Goal: Task Accomplishment & Management: Complete application form

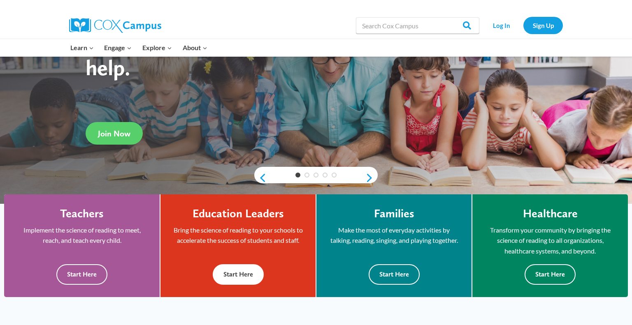
scroll to position [97, 0]
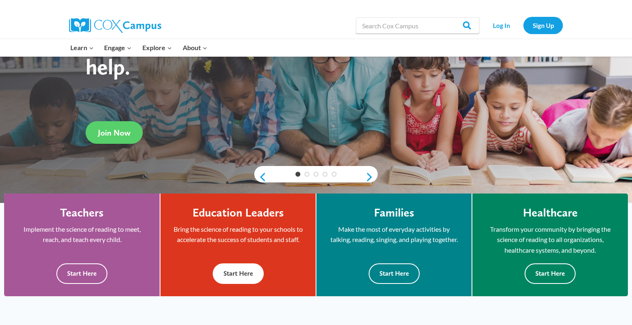
click at [254, 283] on button "Start Here" at bounding box center [238, 274] width 51 height 20
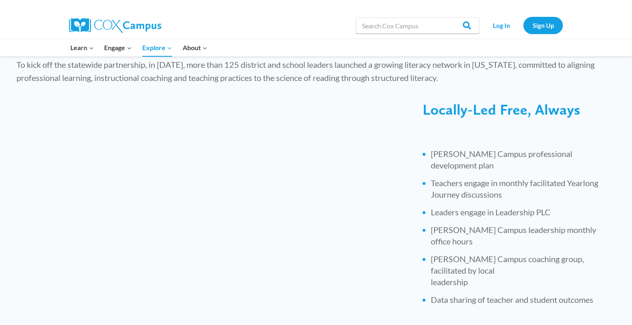
scroll to position [636, 0]
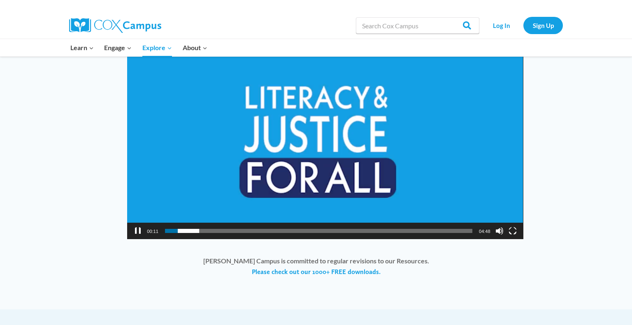
click at [137, 227] on button "Pause" at bounding box center [138, 231] width 8 height 8
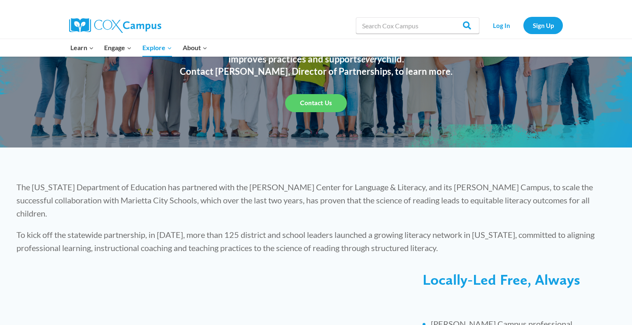
scroll to position [23, 0]
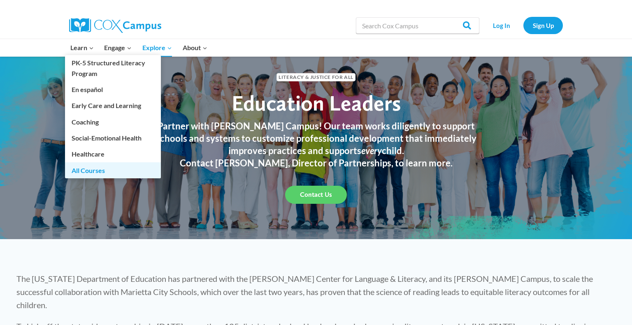
click at [94, 172] on link "All Courses" at bounding box center [113, 170] width 96 height 16
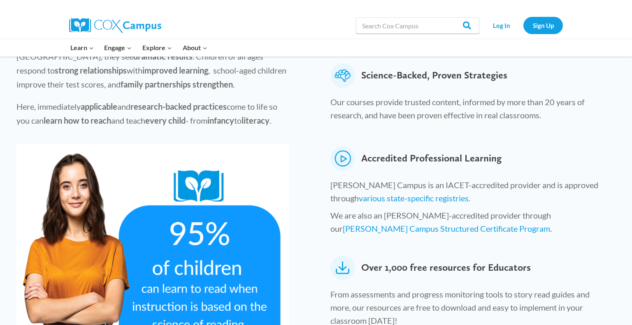
scroll to position [33, 0]
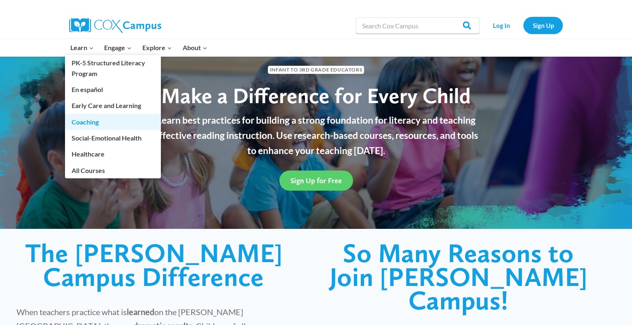
click at [97, 123] on link "Coaching" at bounding box center [113, 122] width 96 height 16
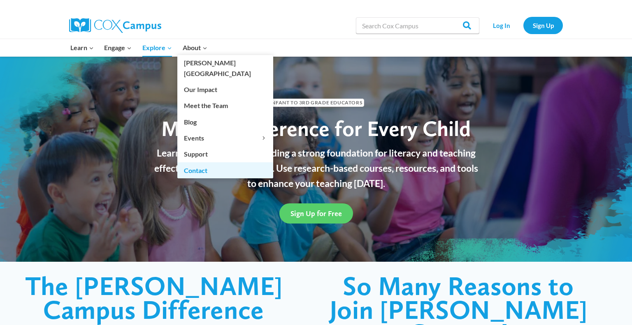
click at [202, 162] on link "Contact" at bounding box center [225, 170] width 96 height 16
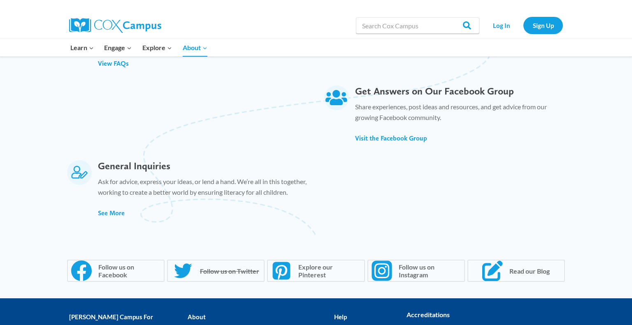
scroll to position [505, 0]
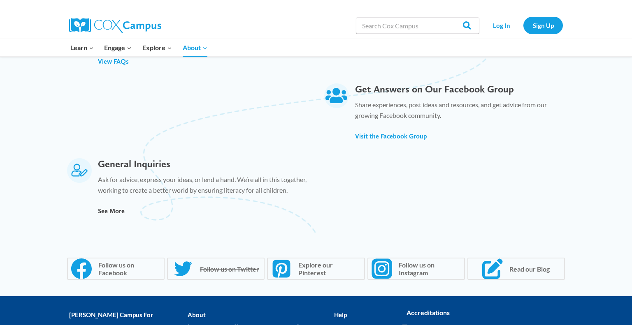
click at [109, 207] on span "See More" at bounding box center [111, 211] width 27 height 8
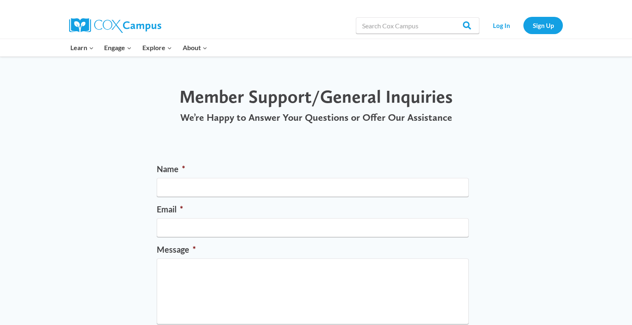
scroll to position [5, 0]
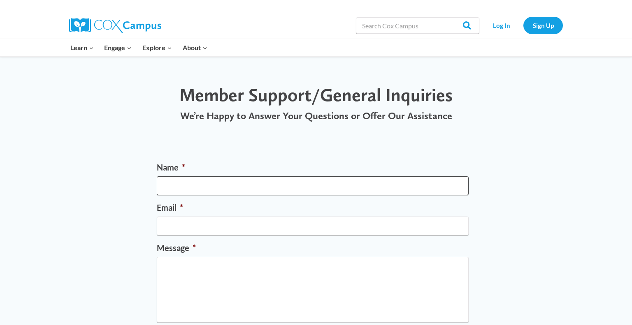
click at [204, 185] on input "Name *" at bounding box center [313, 185] width 312 height 19
type input "[PERSON_NAME]"
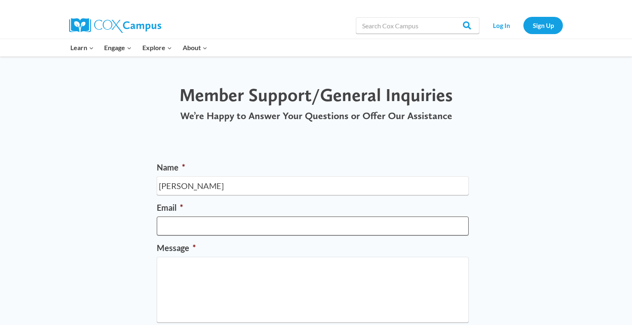
click at [237, 228] on input "Email *" at bounding box center [313, 226] width 312 height 19
type input "[EMAIL_ADDRESS][DOMAIN_NAME]"
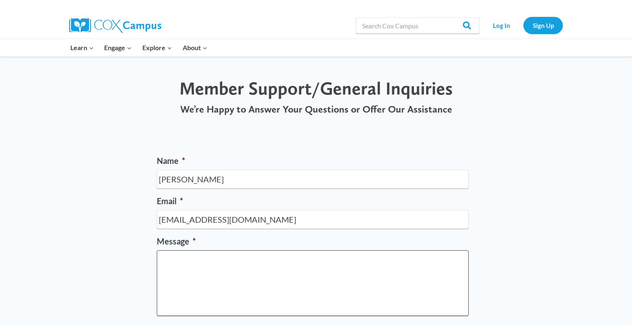
scroll to position [13, 0]
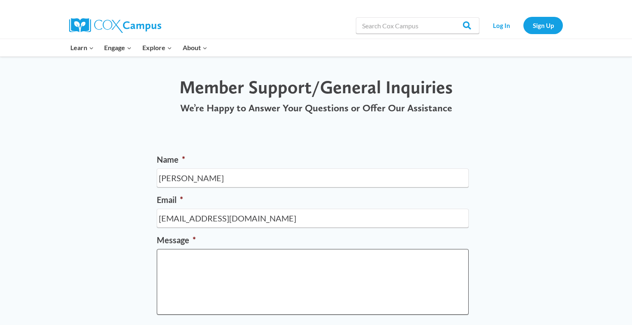
click at [241, 255] on textarea "Message *" at bounding box center [313, 282] width 312 height 66
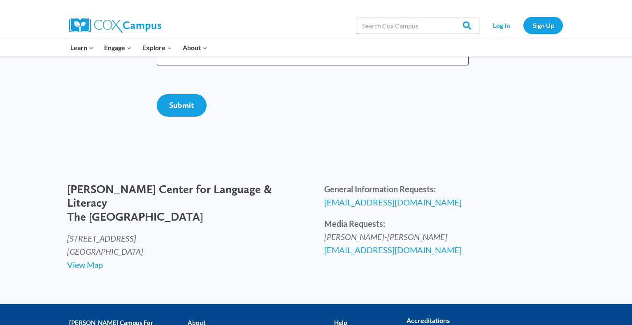
scroll to position [310, 0]
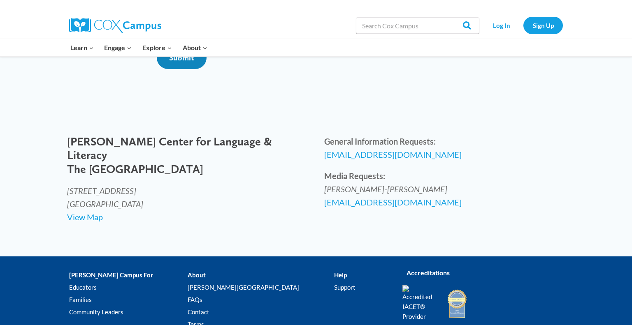
type textarea "Hello! I have an administrator who is seeking to complete their training, do yo…"
click at [186, 69] on input "Submit" at bounding box center [182, 57] width 50 height 23
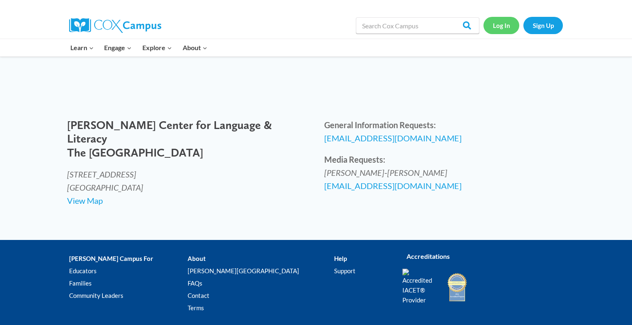
scroll to position [123, 0]
